Goal: Information Seeking & Learning: Learn about a topic

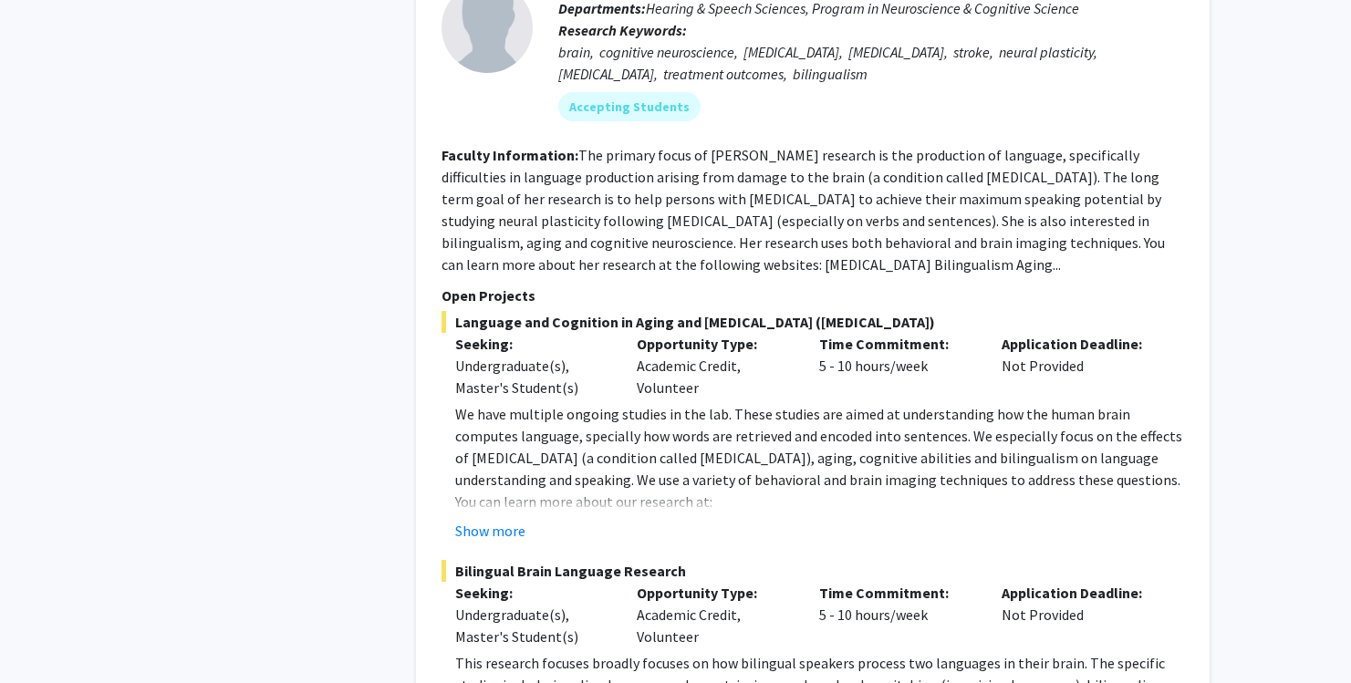
scroll to position [1187, 0]
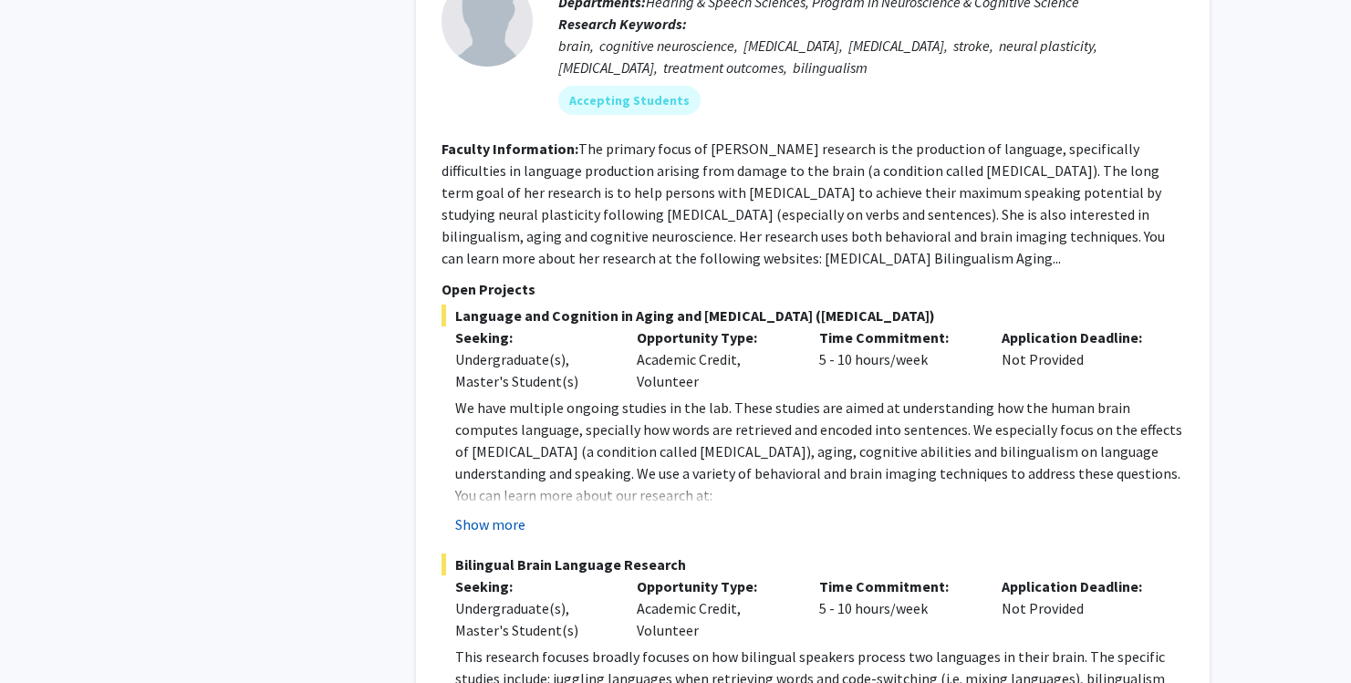
click at [508, 514] on button "Show more" at bounding box center [490, 525] width 70 height 22
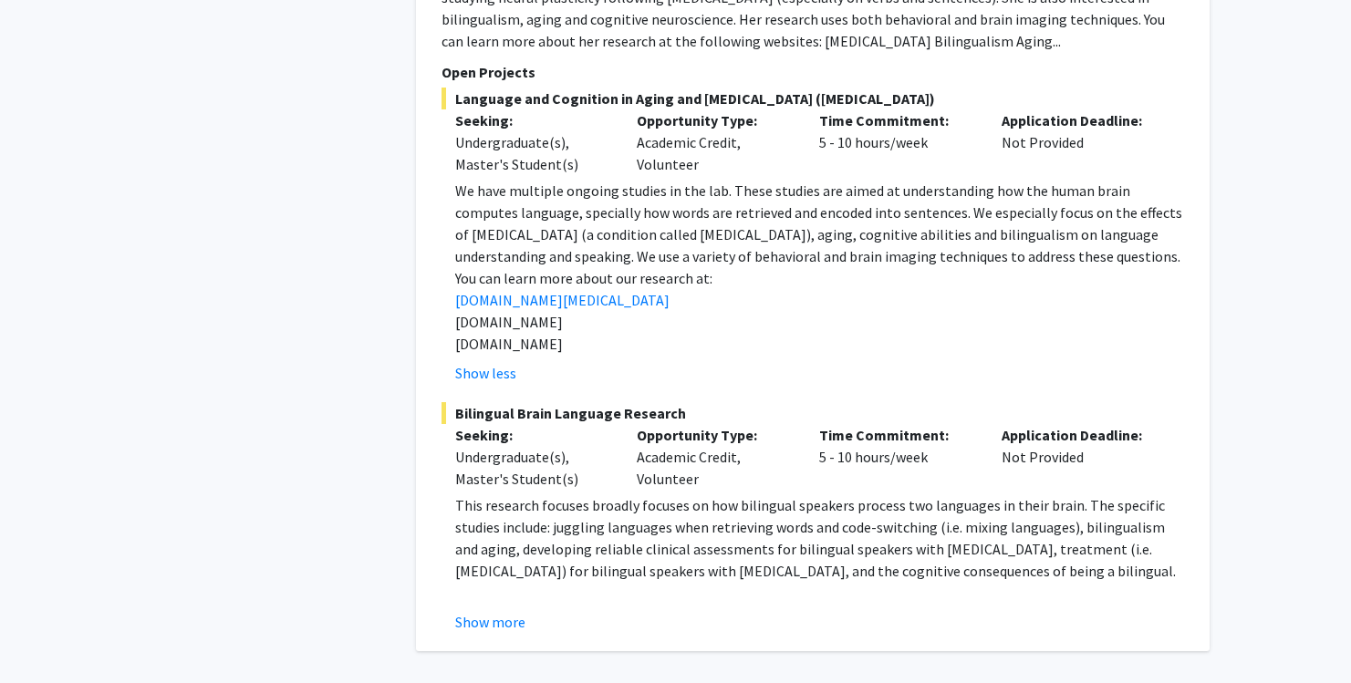
scroll to position [1416, 0]
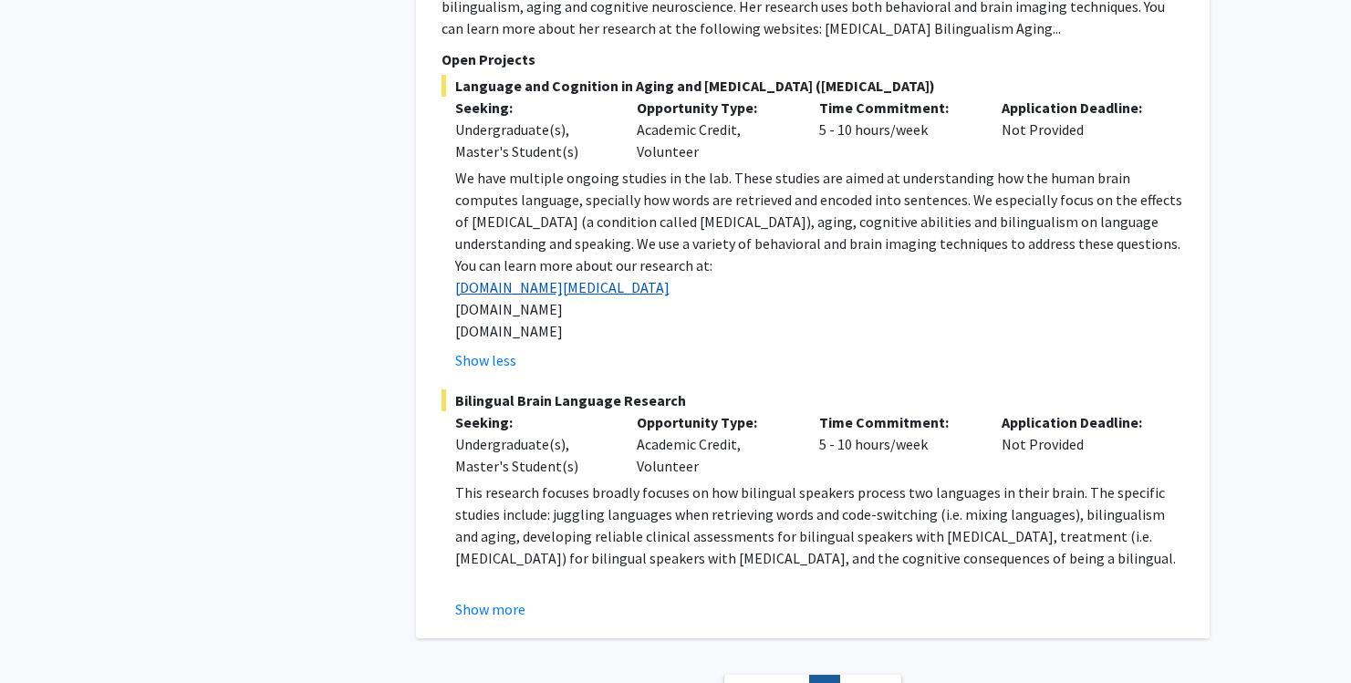
click at [549, 278] on link "[DOMAIN_NAME][MEDICAL_DATA]" at bounding box center [562, 287] width 214 height 18
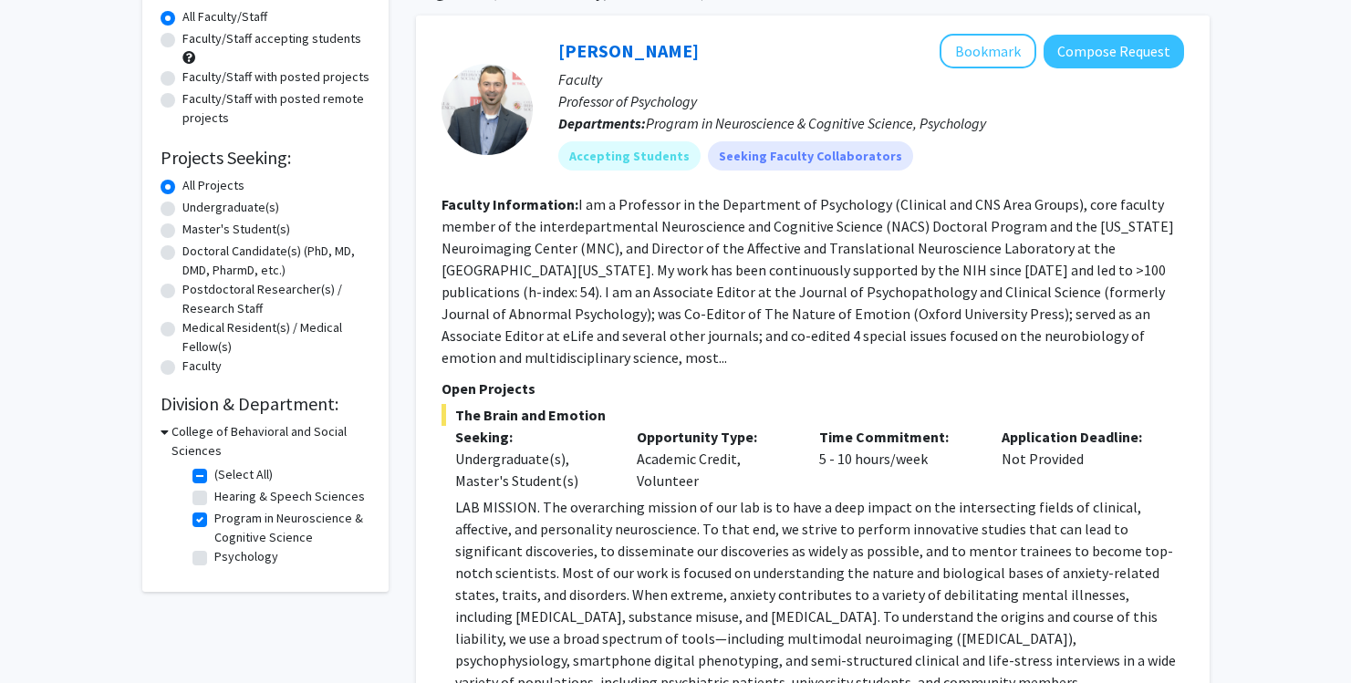
scroll to position [171, 0]
click at [214, 517] on label "Program in Neuroscience & Cognitive Science" at bounding box center [289, 526] width 151 height 38
click at [214, 517] on input "Program in Neuroscience & Cognitive Science" at bounding box center [220, 513] width 12 height 12
checkbox input "false"
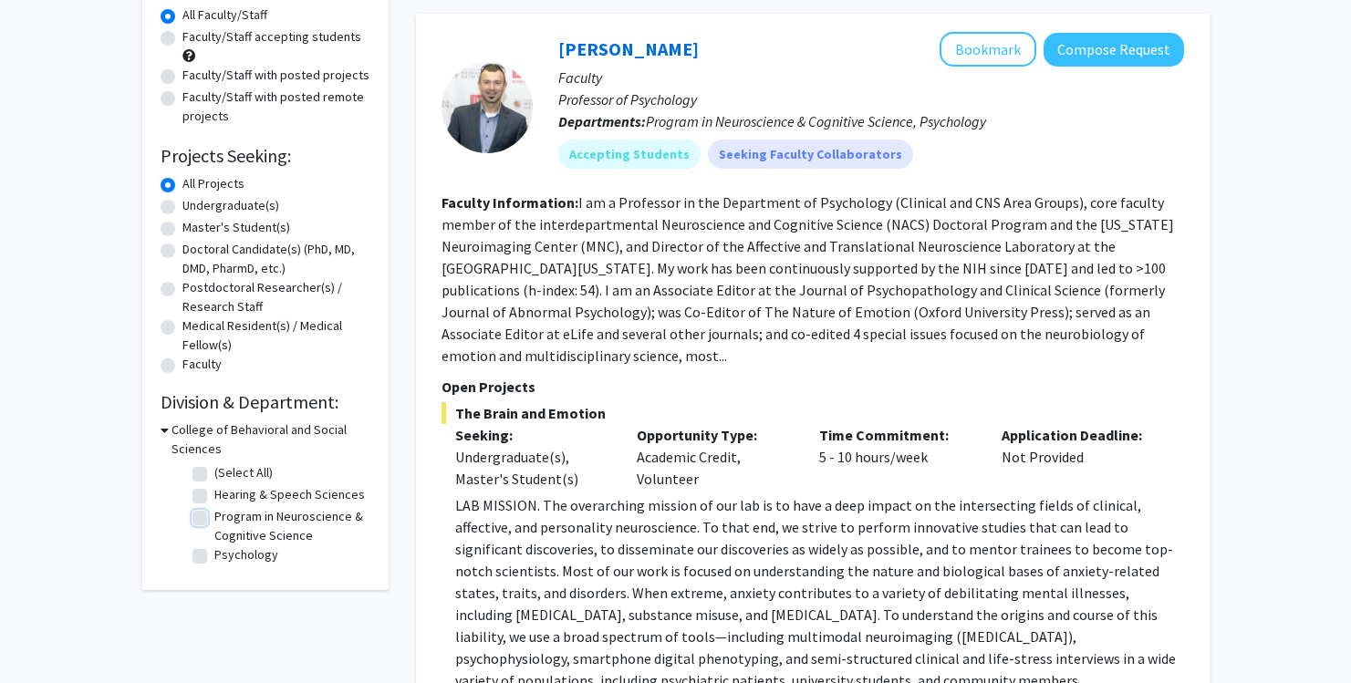
checkbox input "false"
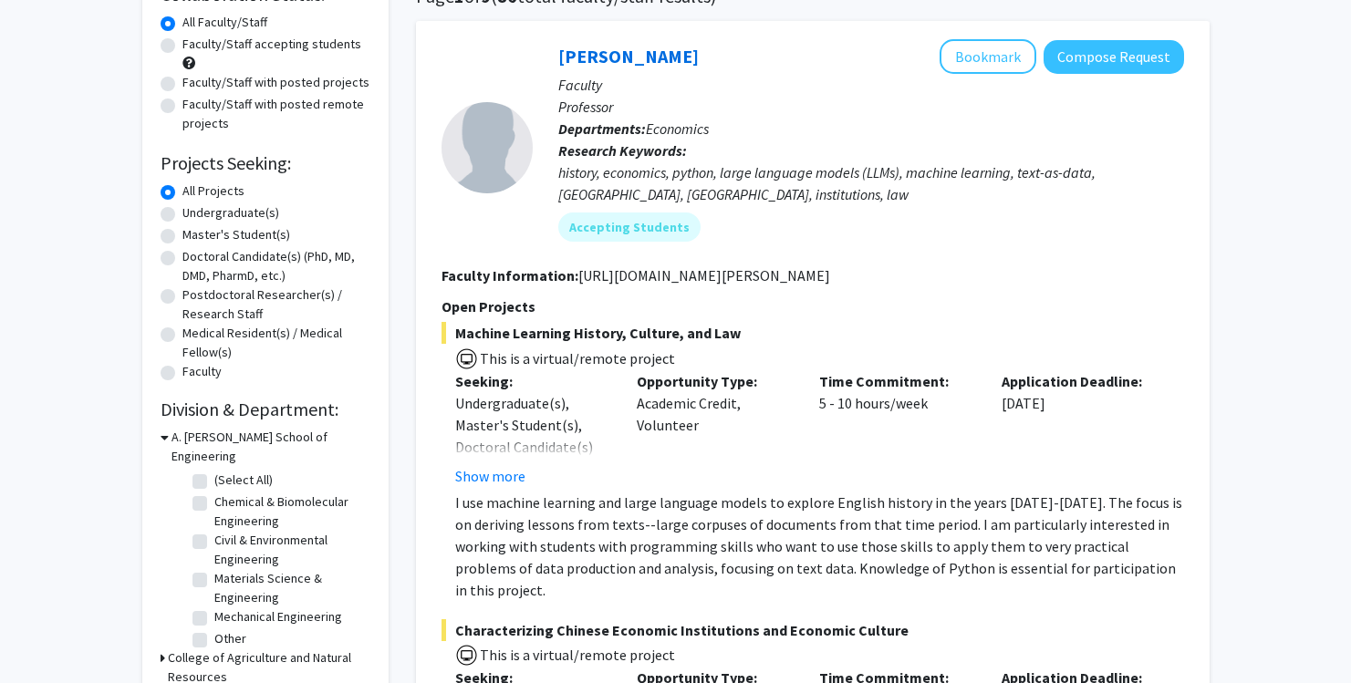
scroll to position [168, 0]
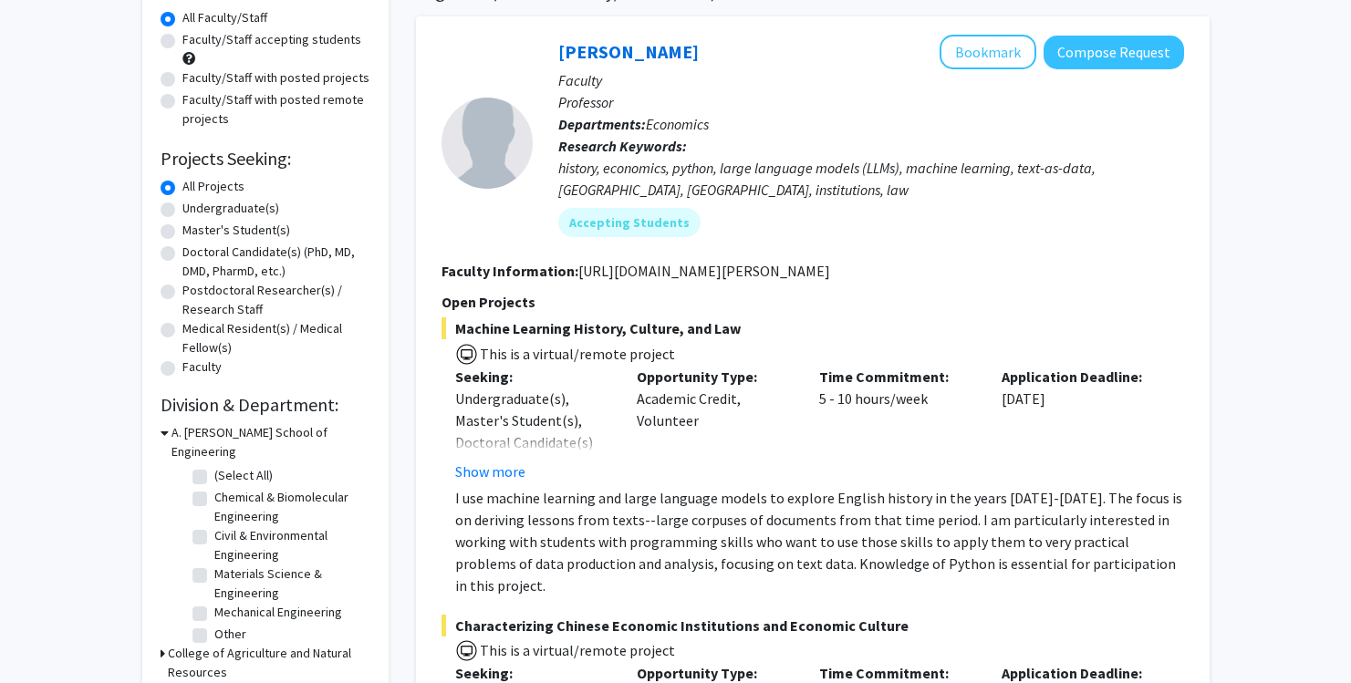
click at [172, 431] on h3 "A. [PERSON_NAME] School of Engineering" at bounding box center [270, 442] width 199 height 38
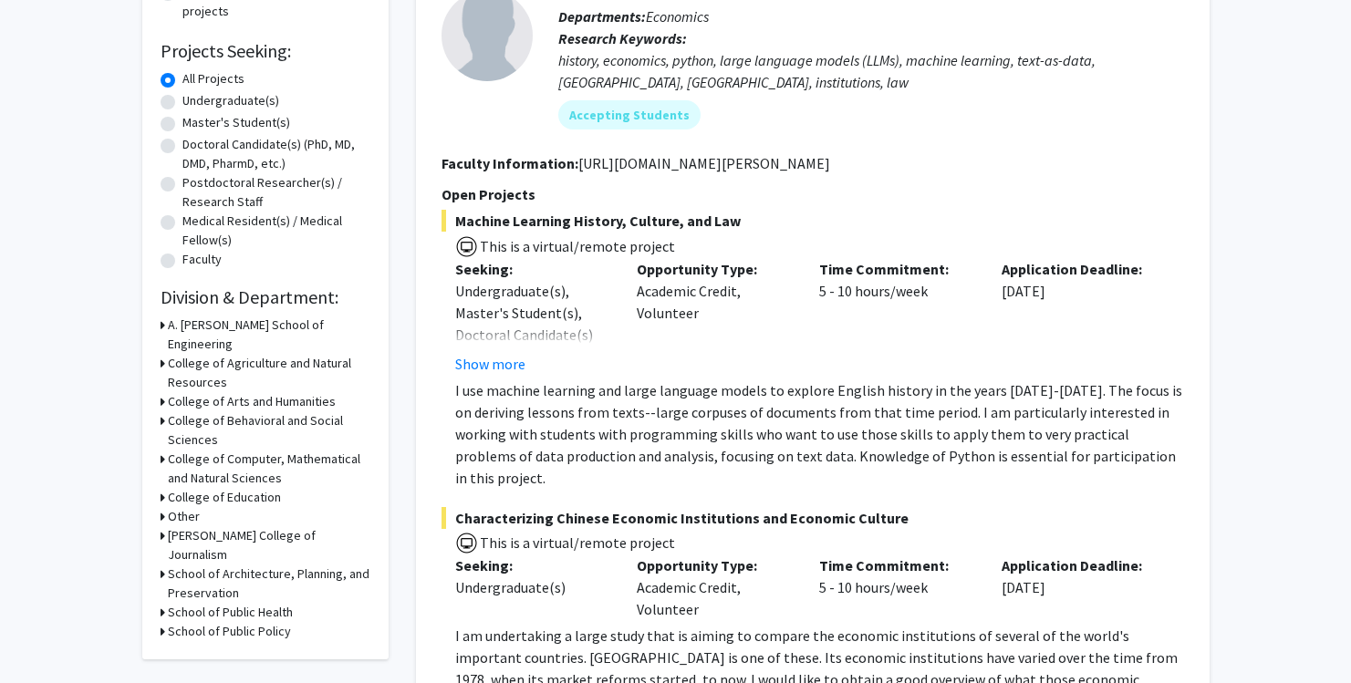
scroll to position [277, 0]
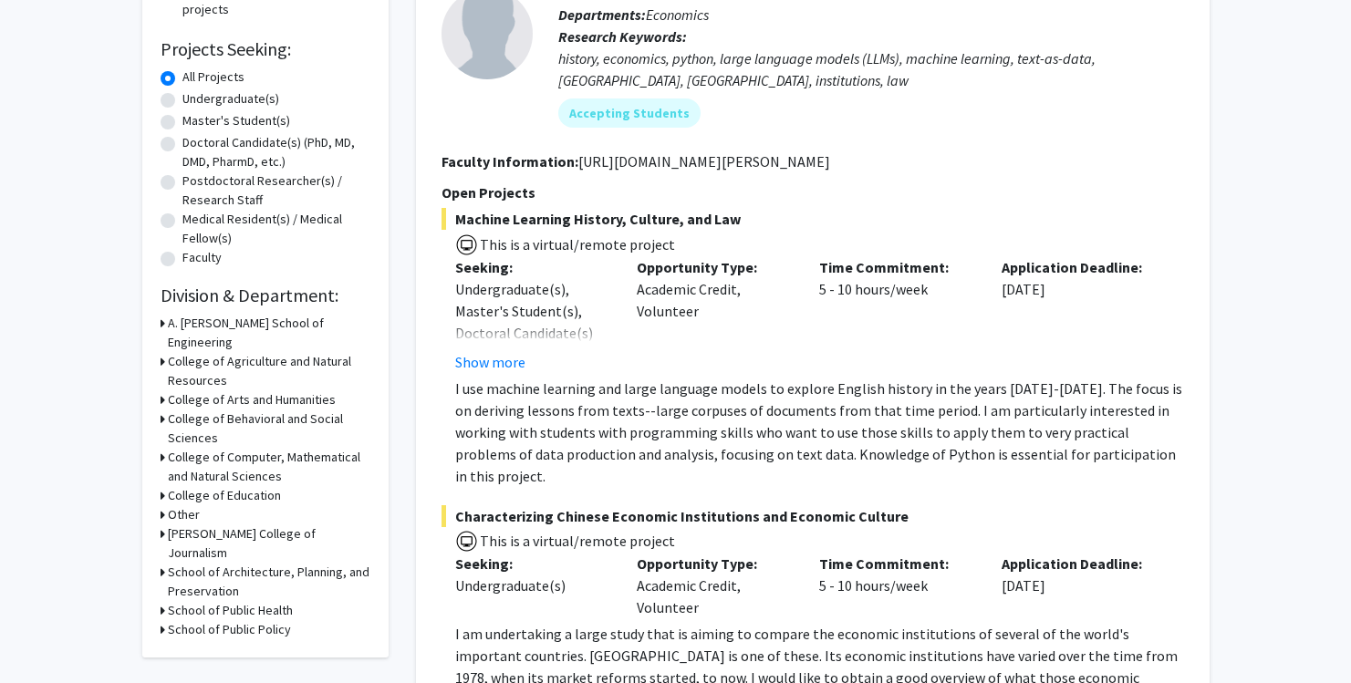
click at [224, 448] on h3 "College of Computer, Mathematical and Natural Sciences" at bounding box center [269, 467] width 202 height 38
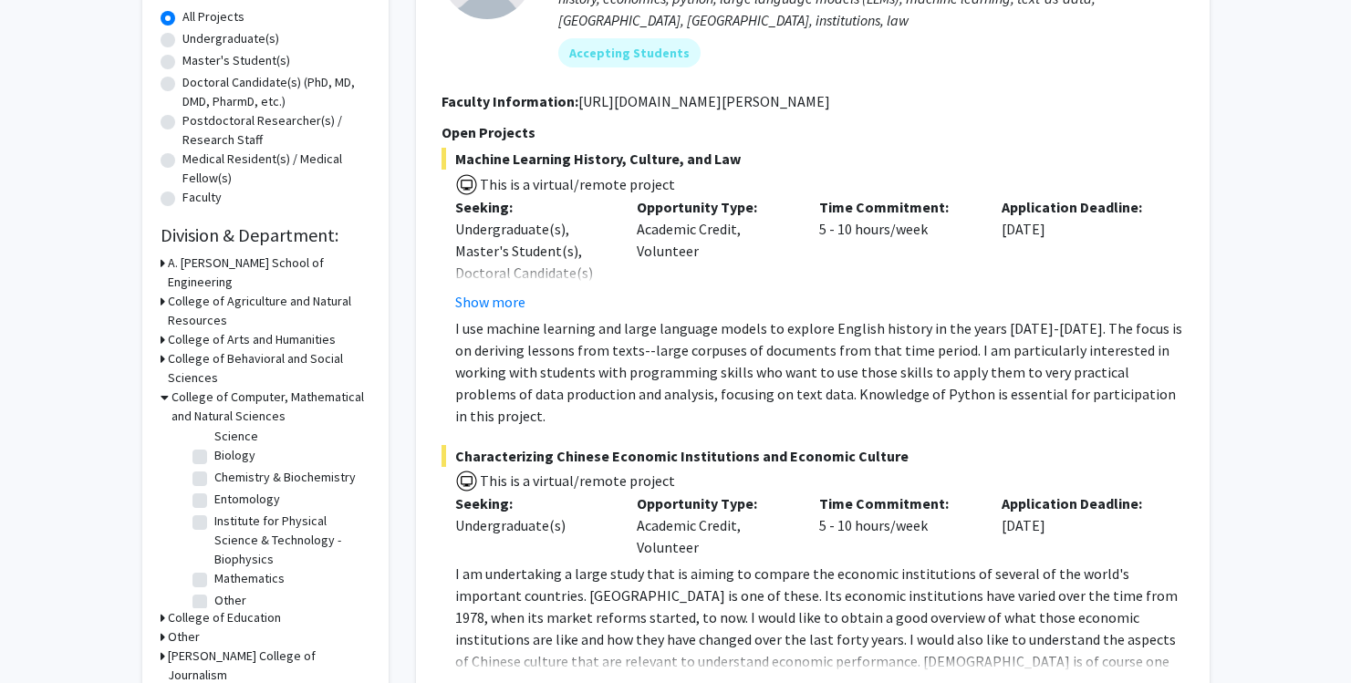
scroll to position [65, 0]
click at [214, 448] on label "Biology" at bounding box center [234, 457] width 41 height 19
click at [214, 448] on input "Biology" at bounding box center [220, 454] width 12 height 12
checkbox input "true"
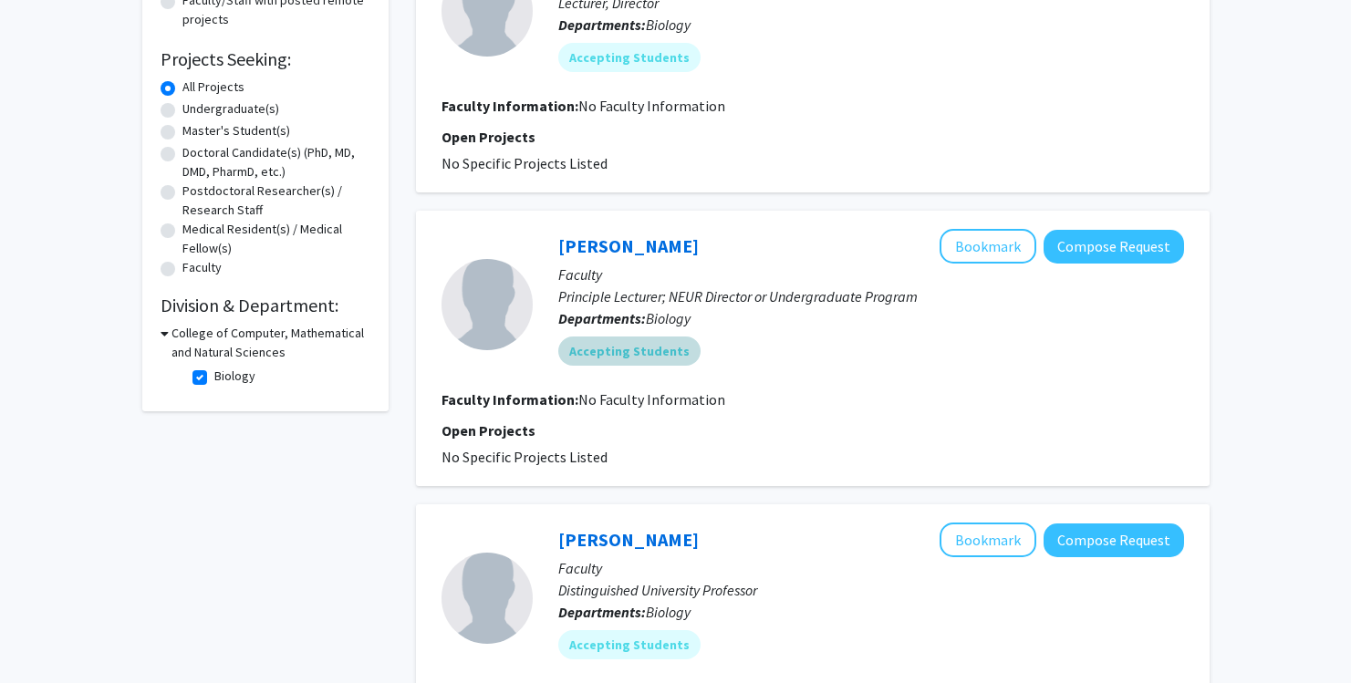
scroll to position [244, 0]
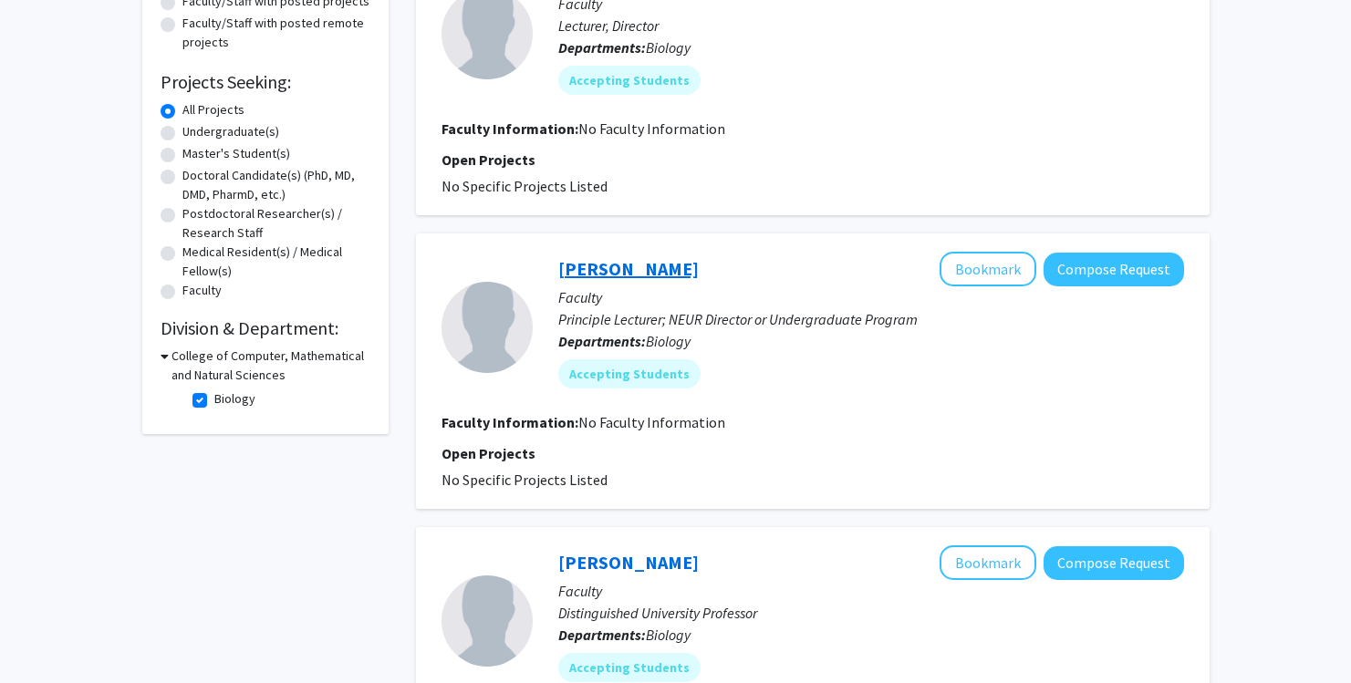
click at [605, 267] on link "[PERSON_NAME]" at bounding box center [628, 268] width 140 height 23
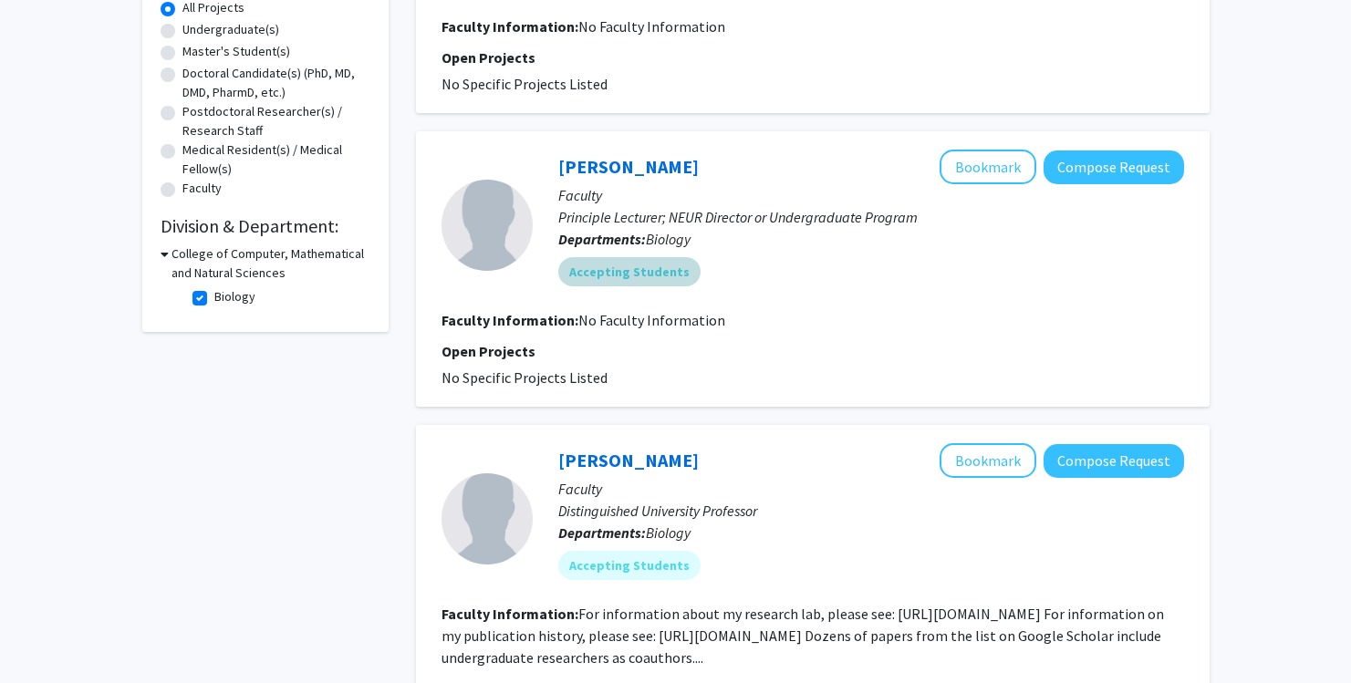
scroll to position [310, 0]
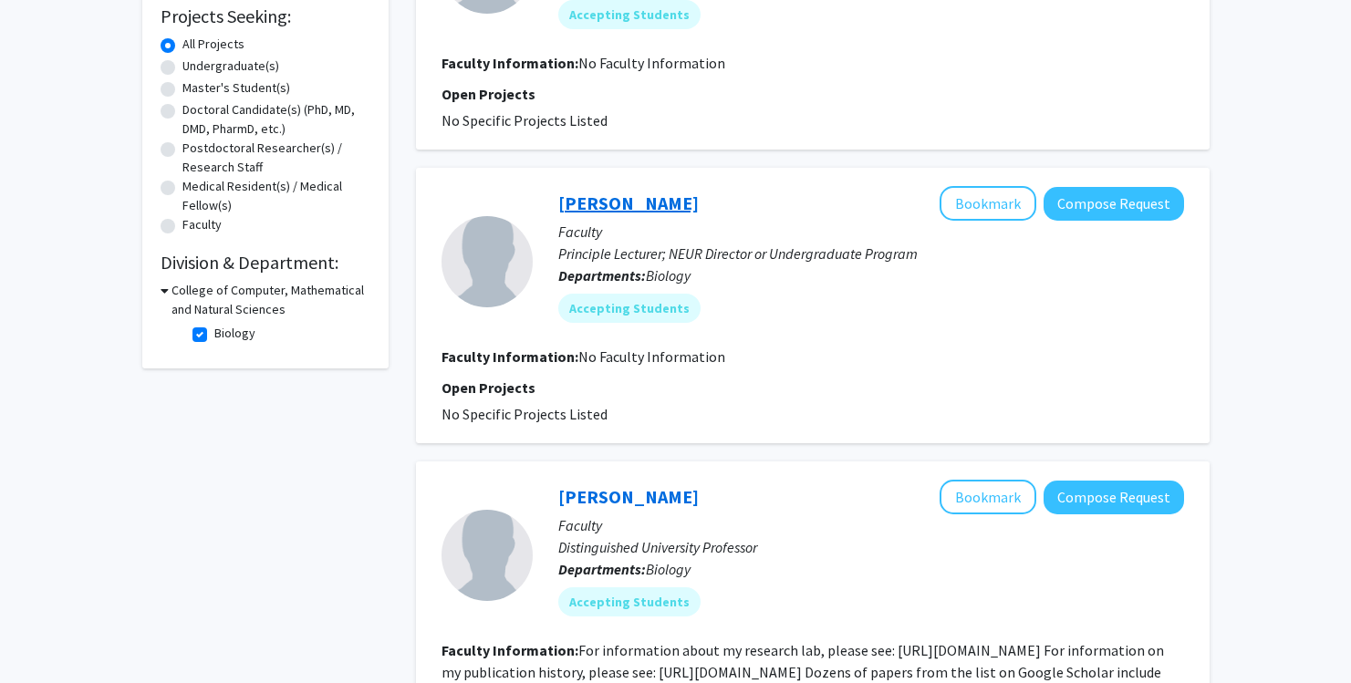
click at [613, 206] on link "[PERSON_NAME]" at bounding box center [628, 203] width 140 height 23
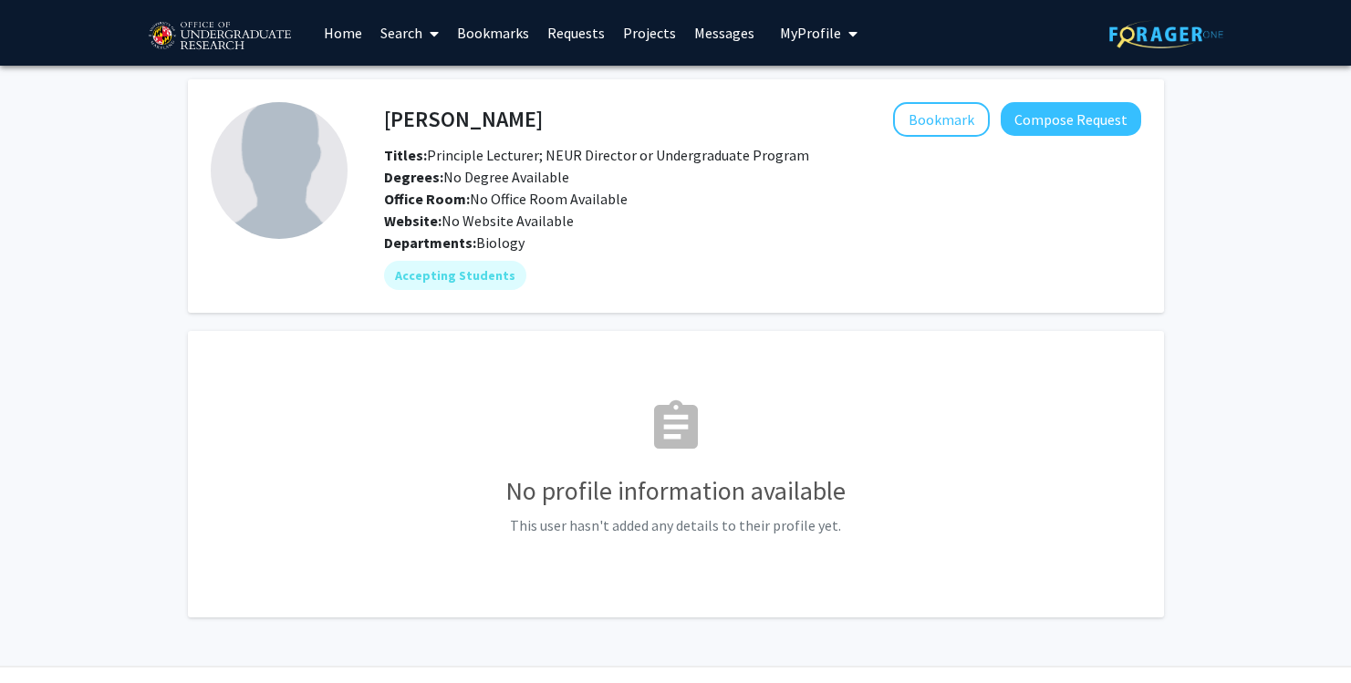
drag, startPoint x: 535, startPoint y: 108, endPoint x: 382, endPoint y: 113, distance: 153.3
click at [382, 113] on div "[PERSON_NAME] Bookmark Compose Request" at bounding box center [762, 119] width 784 height 35
drag, startPoint x: 384, startPoint y: 113, endPoint x: 532, endPoint y: 111, distance: 147.8
click at [532, 111] on div "[PERSON_NAME] Bookmark Compose Request" at bounding box center [762, 119] width 784 height 35
copy h4 "[PERSON_NAME]"
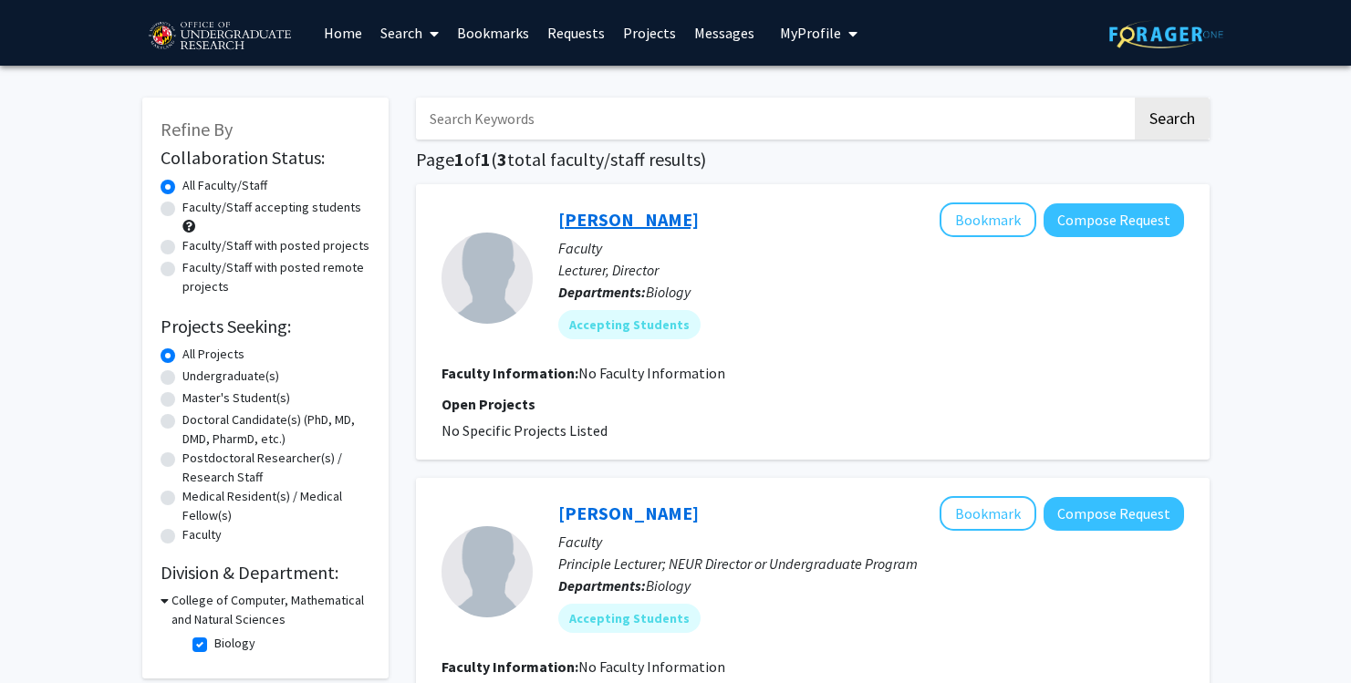
click at [611, 209] on link "[PERSON_NAME]" at bounding box center [628, 219] width 140 height 23
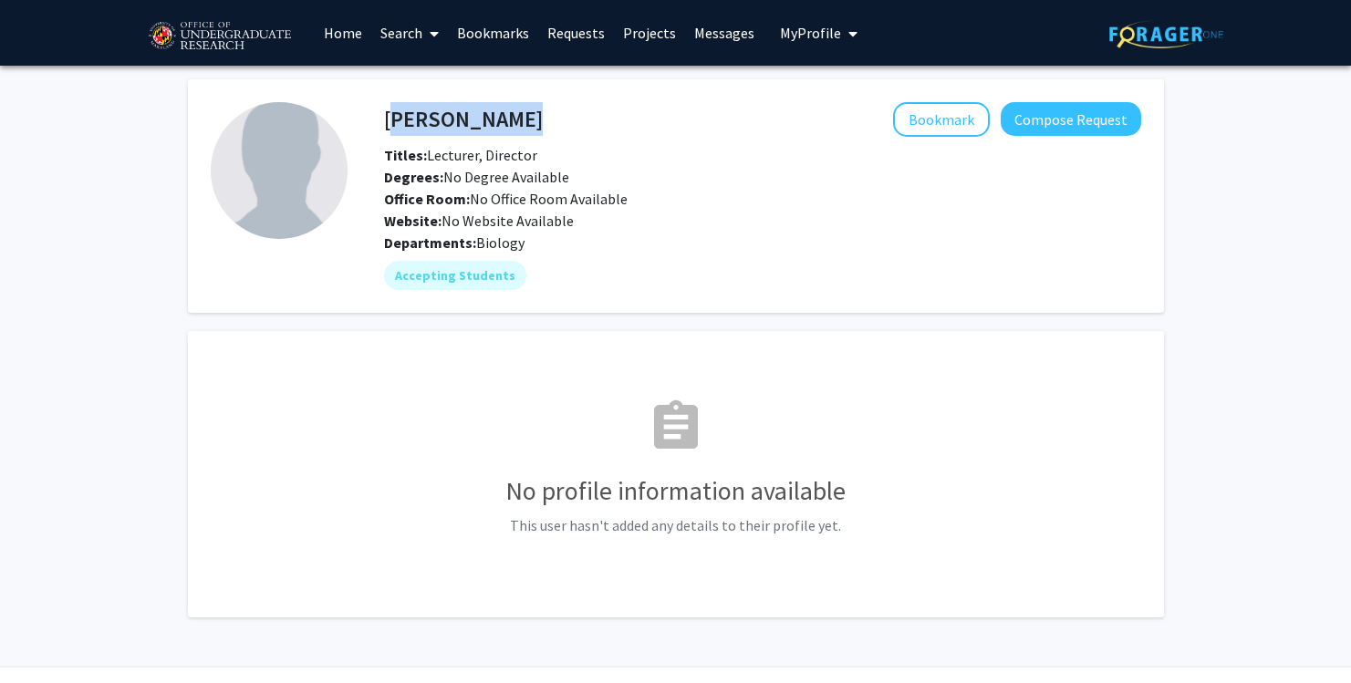
drag, startPoint x: 547, startPoint y: 117, endPoint x: 384, endPoint y: 117, distance: 163.3
click at [384, 117] on div "[PERSON_NAME] Bookmark Compose Request" at bounding box center [762, 119] width 784 height 35
copy h4 "[PERSON_NAME]"
click at [849, 38] on icon "My profile dropdown to access profile and logout" at bounding box center [852, 33] width 9 height 15
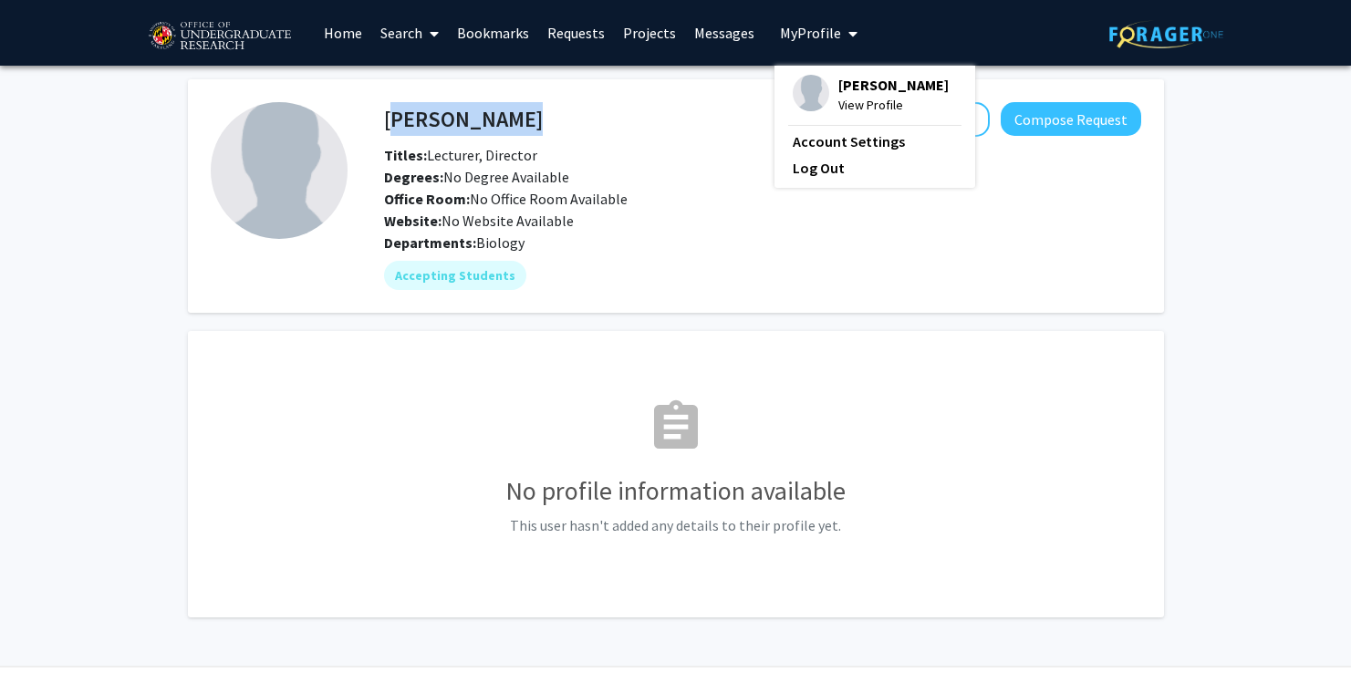
click at [849, 38] on icon "My profile dropdown to access profile and logout" at bounding box center [852, 33] width 9 height 15
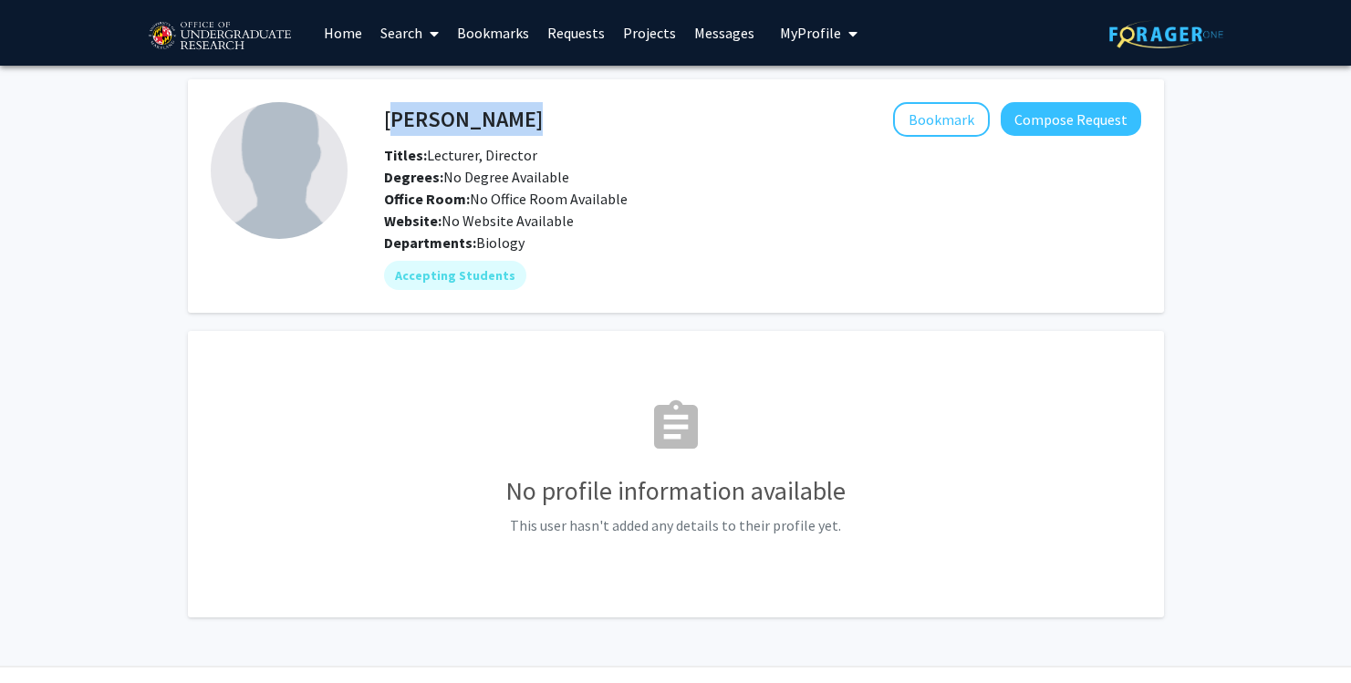
click at [161, 5] on link at bounding box center [228, 33] width 172 height 64
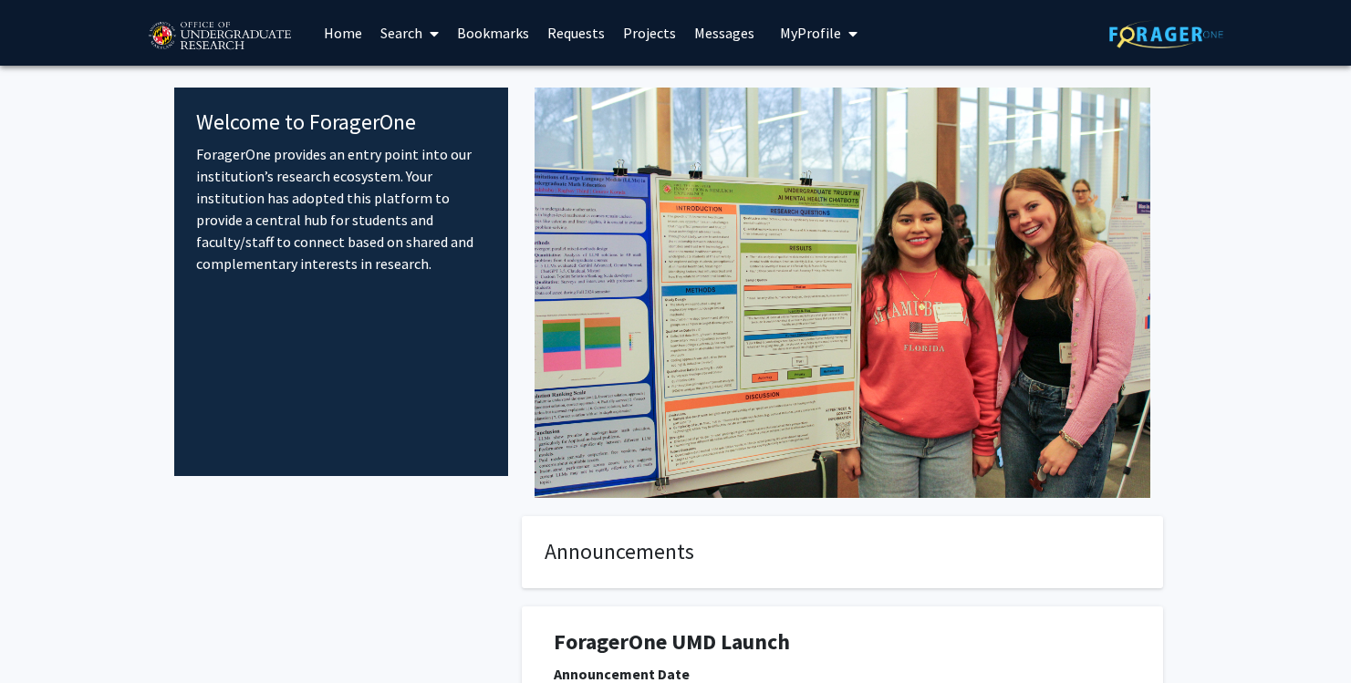
click at [814, 41] on span "My Profile" at bounding box center [810, 33] width 61 height 18
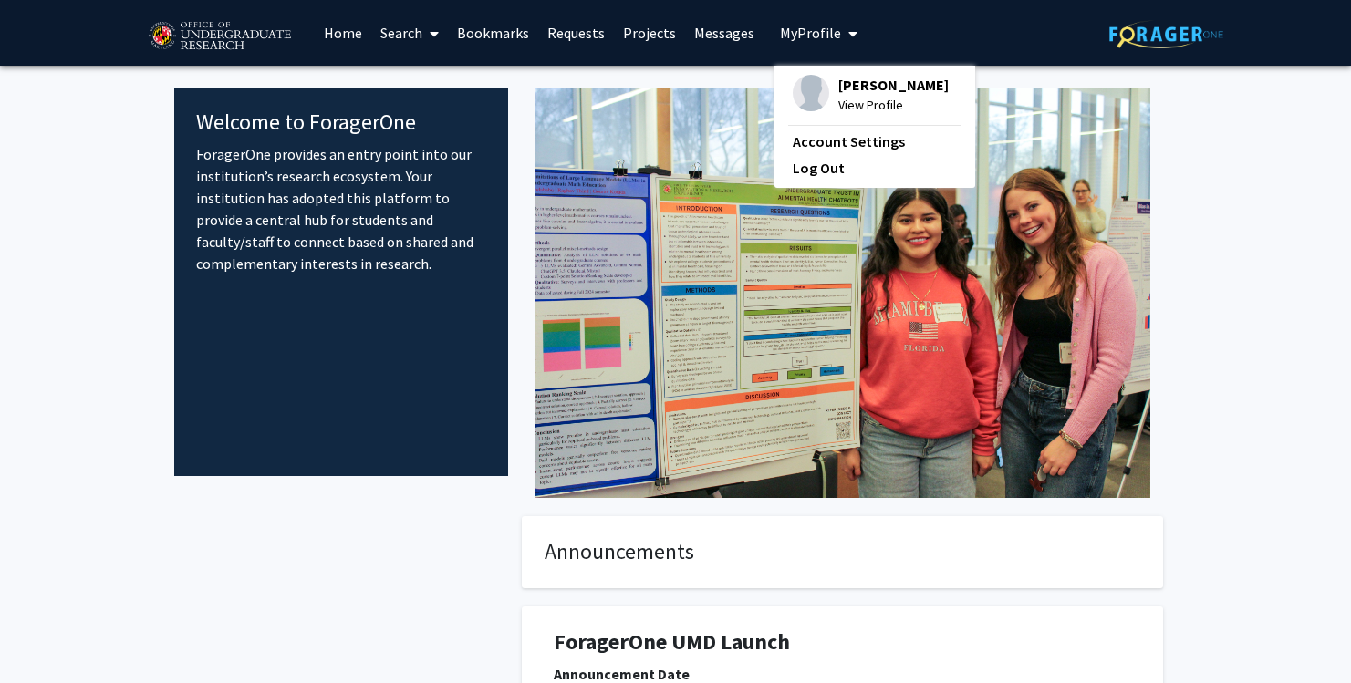
click at [814, 41] on span "My Profile" at bounding box center [810, 33] width 61 height 18
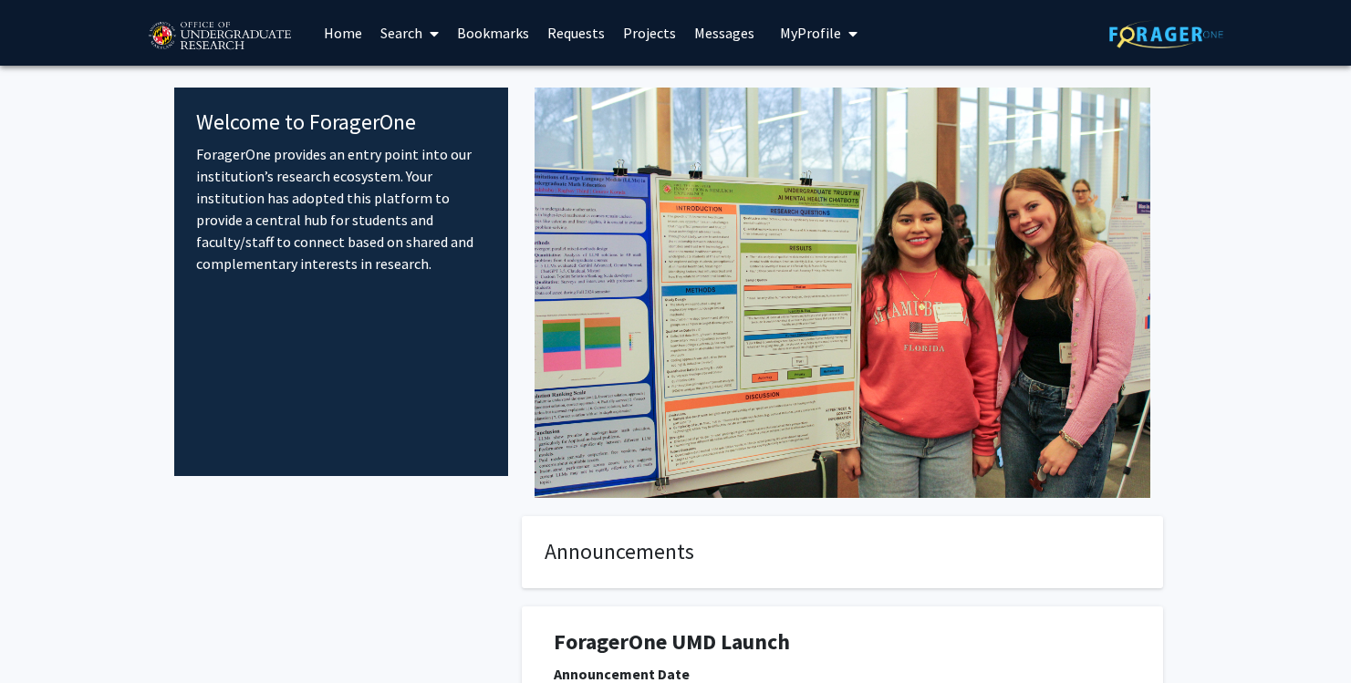
click at [642, 25] on link "Projects" at bounding box center [649, 33] width 71 height 64
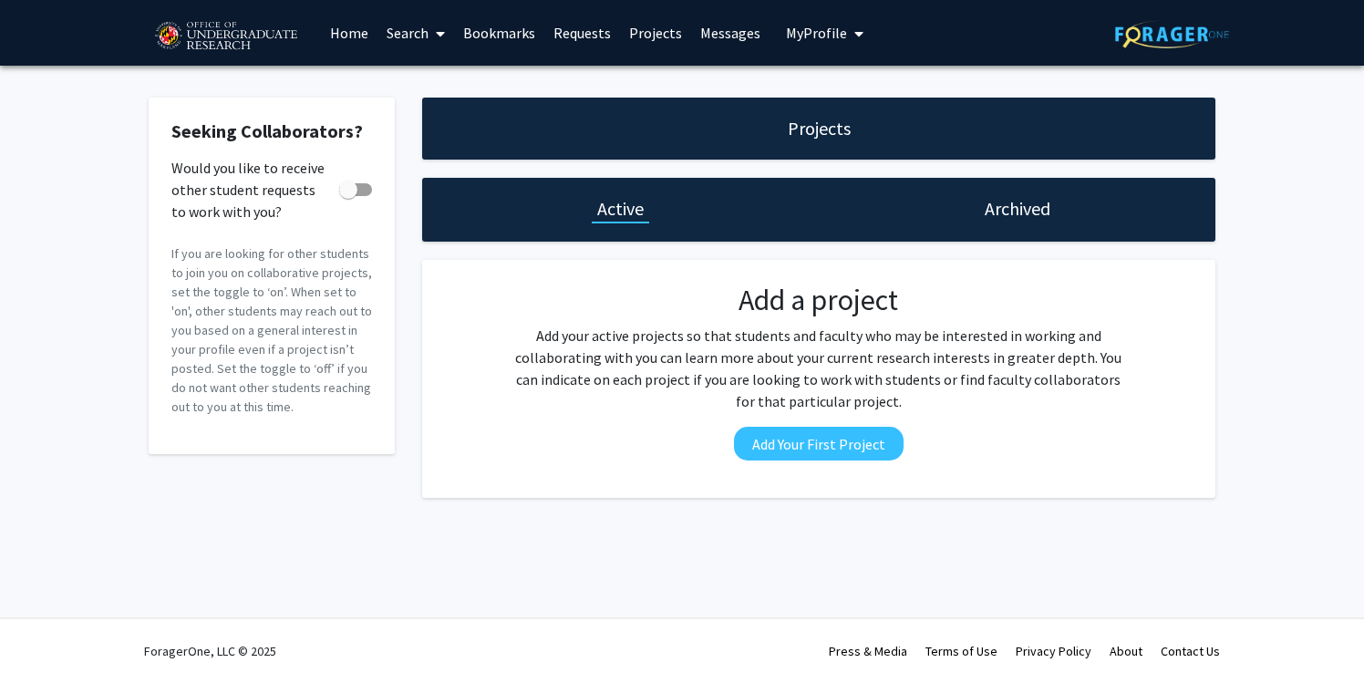
click at [563, 26] on link "Requests" at bounding box center [583, 33] width 76 height 64
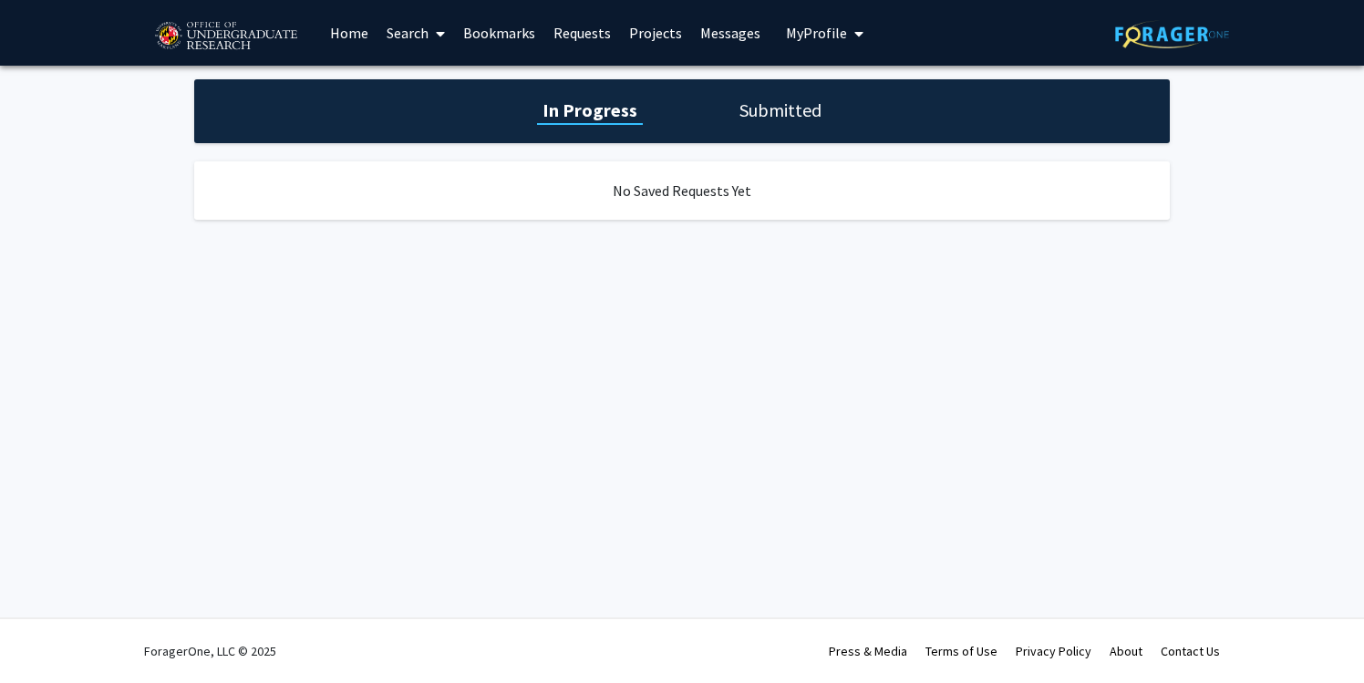
click at [203, 36] on img at bounding box center [226, 37] width 154 height 46
